Goal: Go to known website: Go to known website

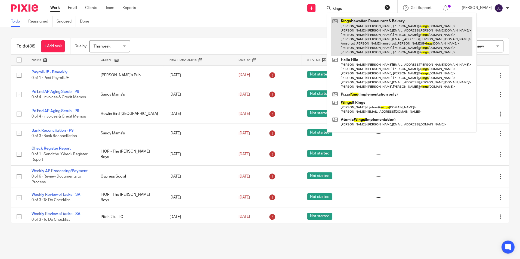
type input "kings"
click at [372, 32] on link at bounding box center [401, 36] width 141 height 39
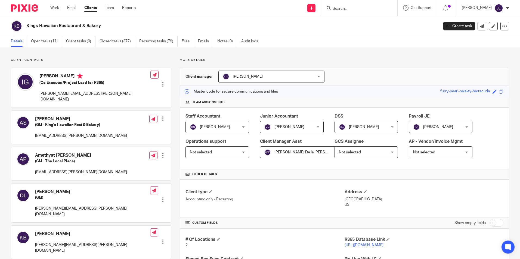
click at [383, 246] on link "[URL][DOMAIN_NAME]" at bounding box center [363, 246] width 39 height 4
